Goal: Information Seeking & Learning: Learn about a topic

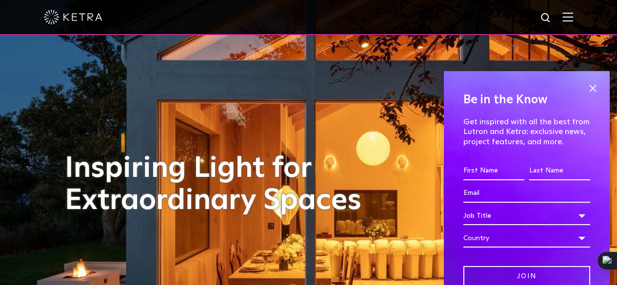
click at [569, 16] on div at bounding box center [308, 17] width 529 height 34
click at [572, 17] on img at bounding box center [567, 16] width 11 height 9
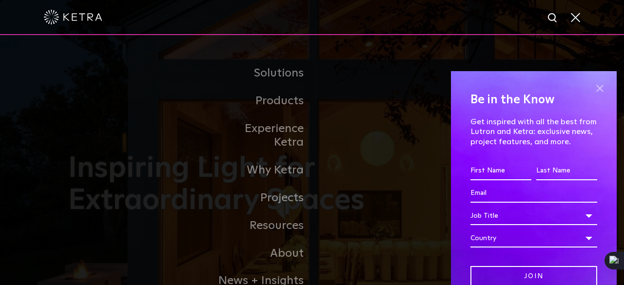
click at [592, 88] on span at bounding box center [599, 88] width 15 height 15
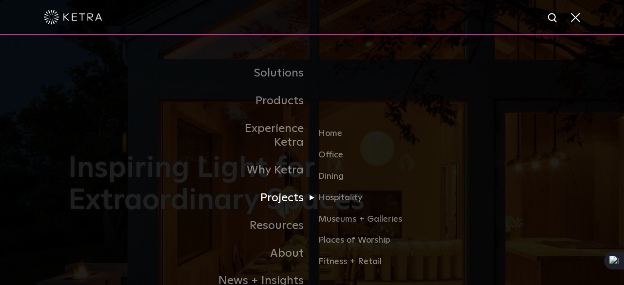
click at [287, 187] on link "Projects" at bounding box center [262, 198] width 100 height 28
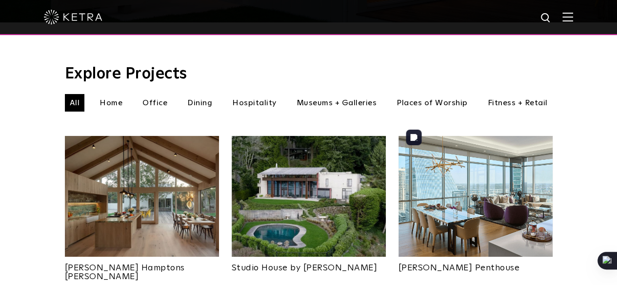
scroll to position [311, 0]
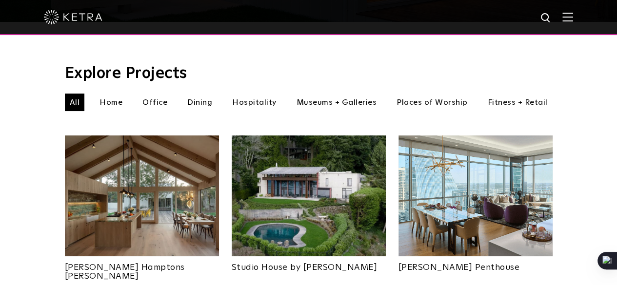
click at [266, 97] on li "Hospitality" at bounding box center [254, 103] width 54 height 18
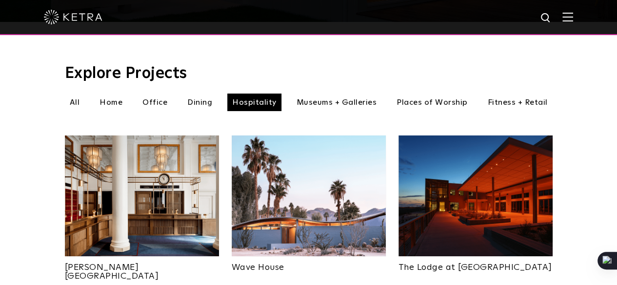
click at [195, 94] on li "Dining" at bounding box center [199, 103] width 35 height 18
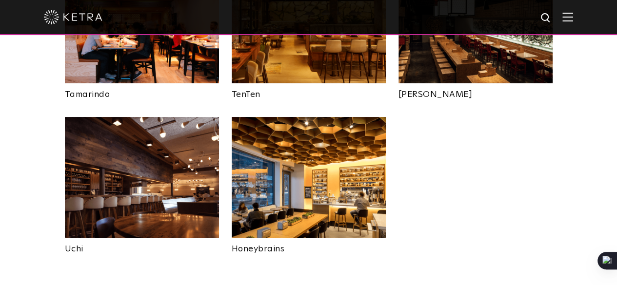
scroll to position [485, 0]
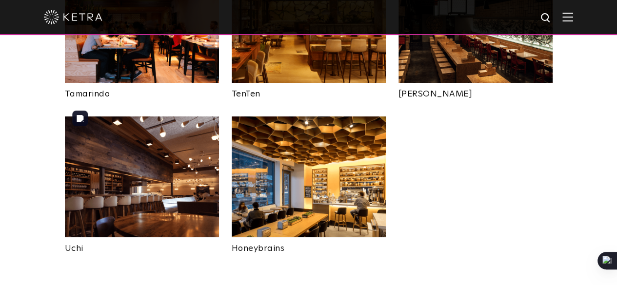
click at [129, 191] on img at bounding box center [142, 177] width 154 height 121
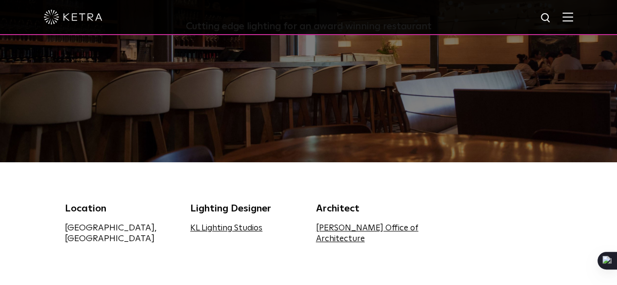
scroll to position [141, 0]
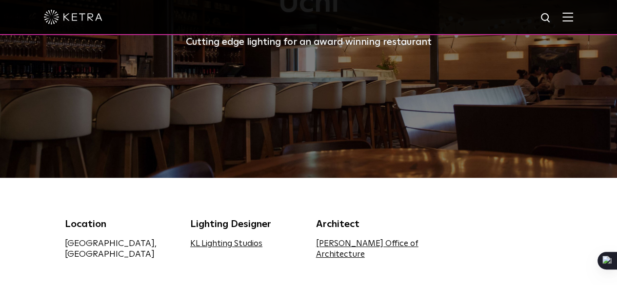
click at [351, 242] on link "[PERSON_NAME] Office of Architecture" at bounding box center [367, 249] width 102 height 19
